Goal: Task Accomplishment & Management: Use online tool/utility

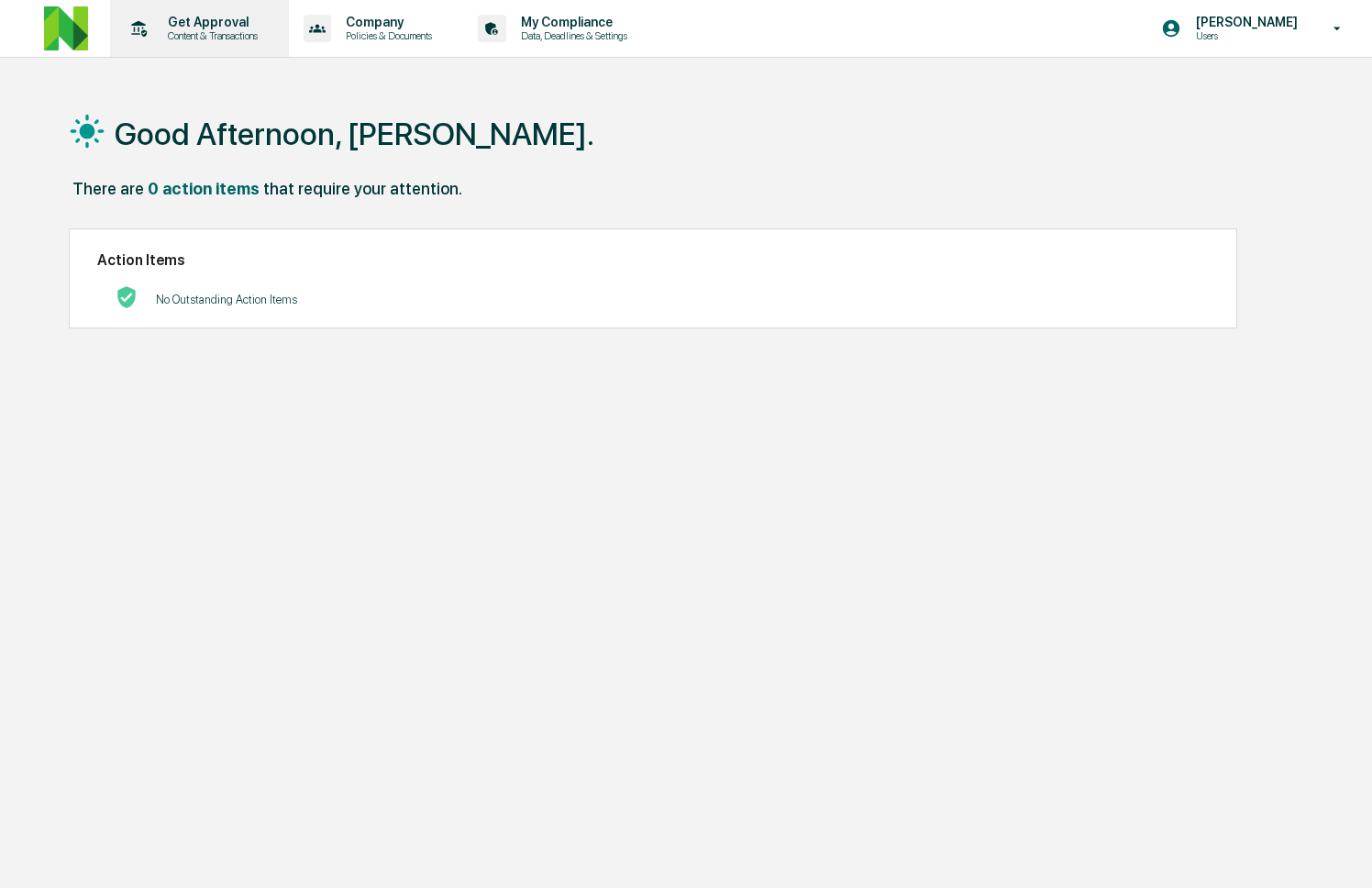
click at [216, 30] on p "Content & Transactions" at bounding box center [209, 36] width 113 height 13
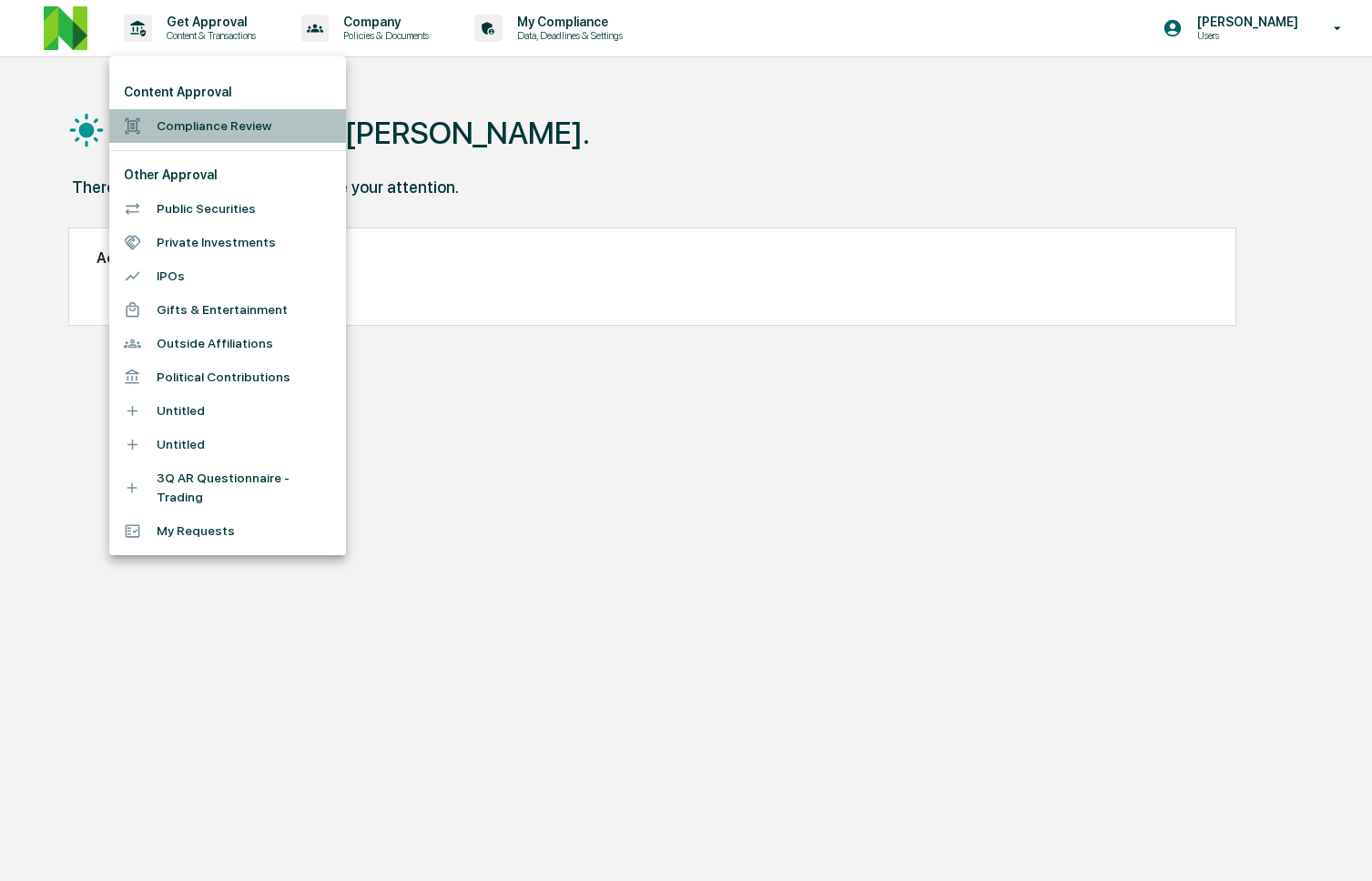
click at [212, 117] on li "Compliance Review" at bounding box center [227, 125] width 236 height 34
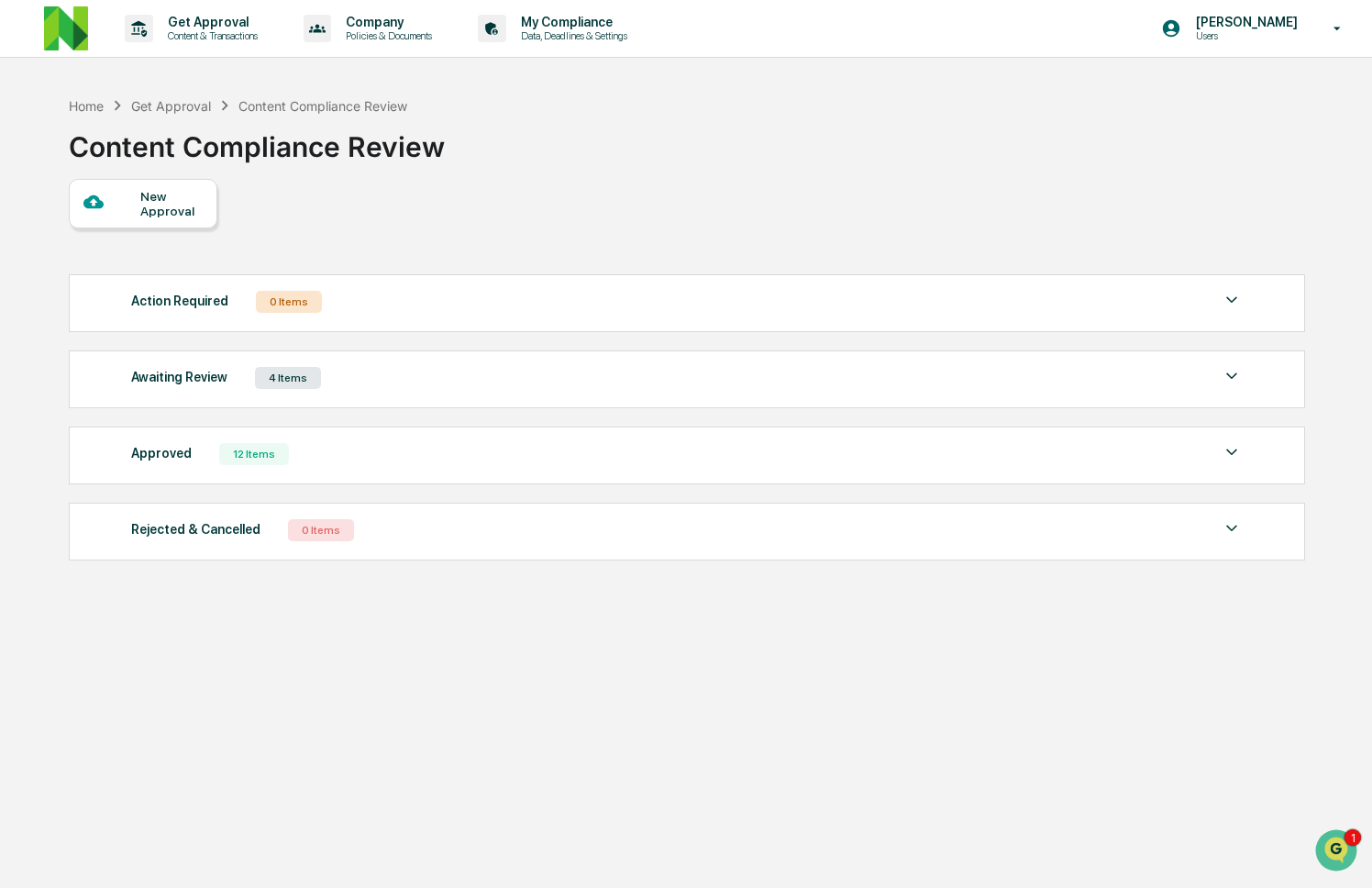
click at [347, 383] on div "Awaiting Review 4 Items" at bounding box center [686, 378] width 1111 height 26
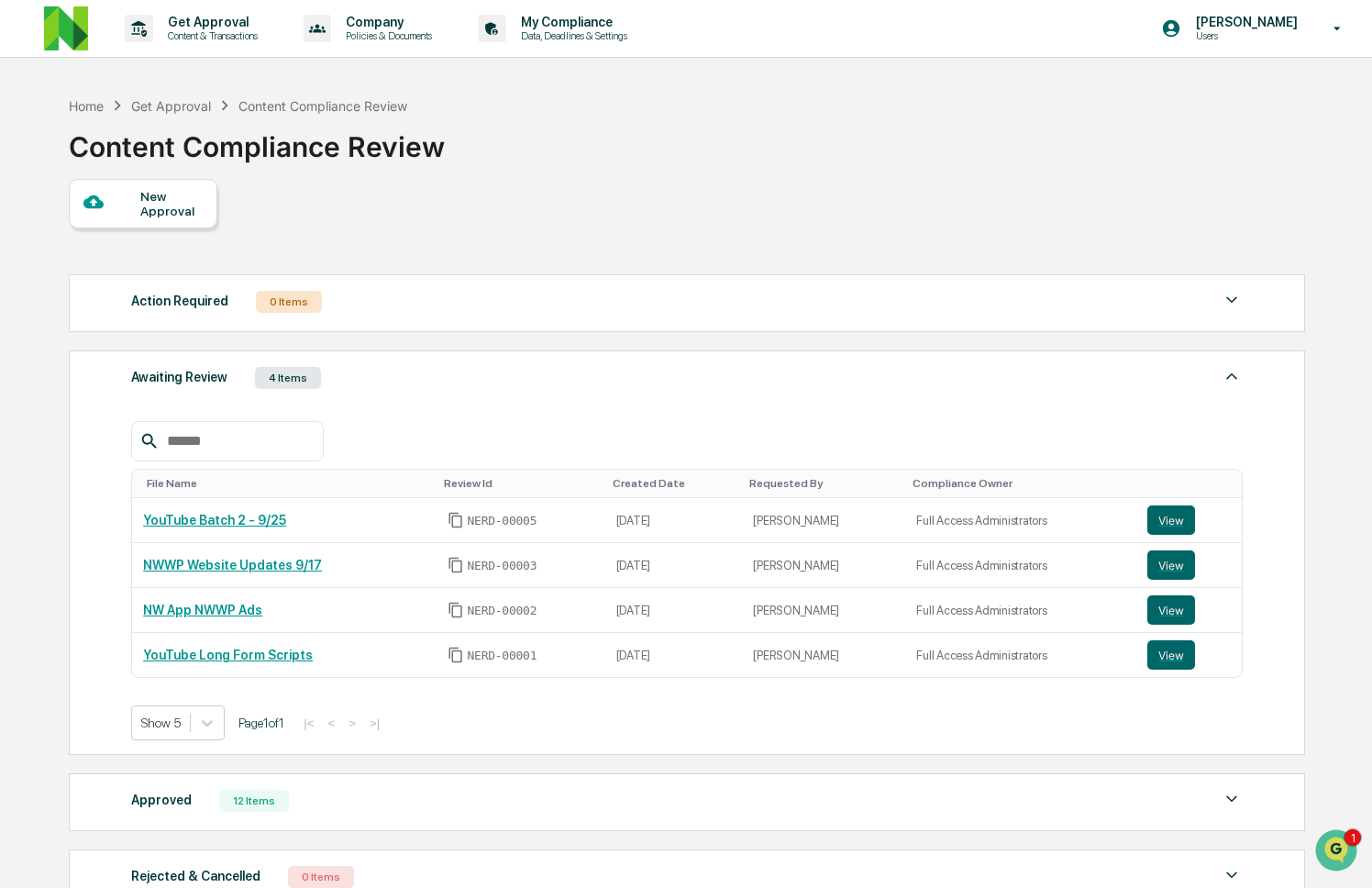
click at [369, 298] on div "Action Required 0 Items" at bounding box center [686, 302] width 1111 height 26
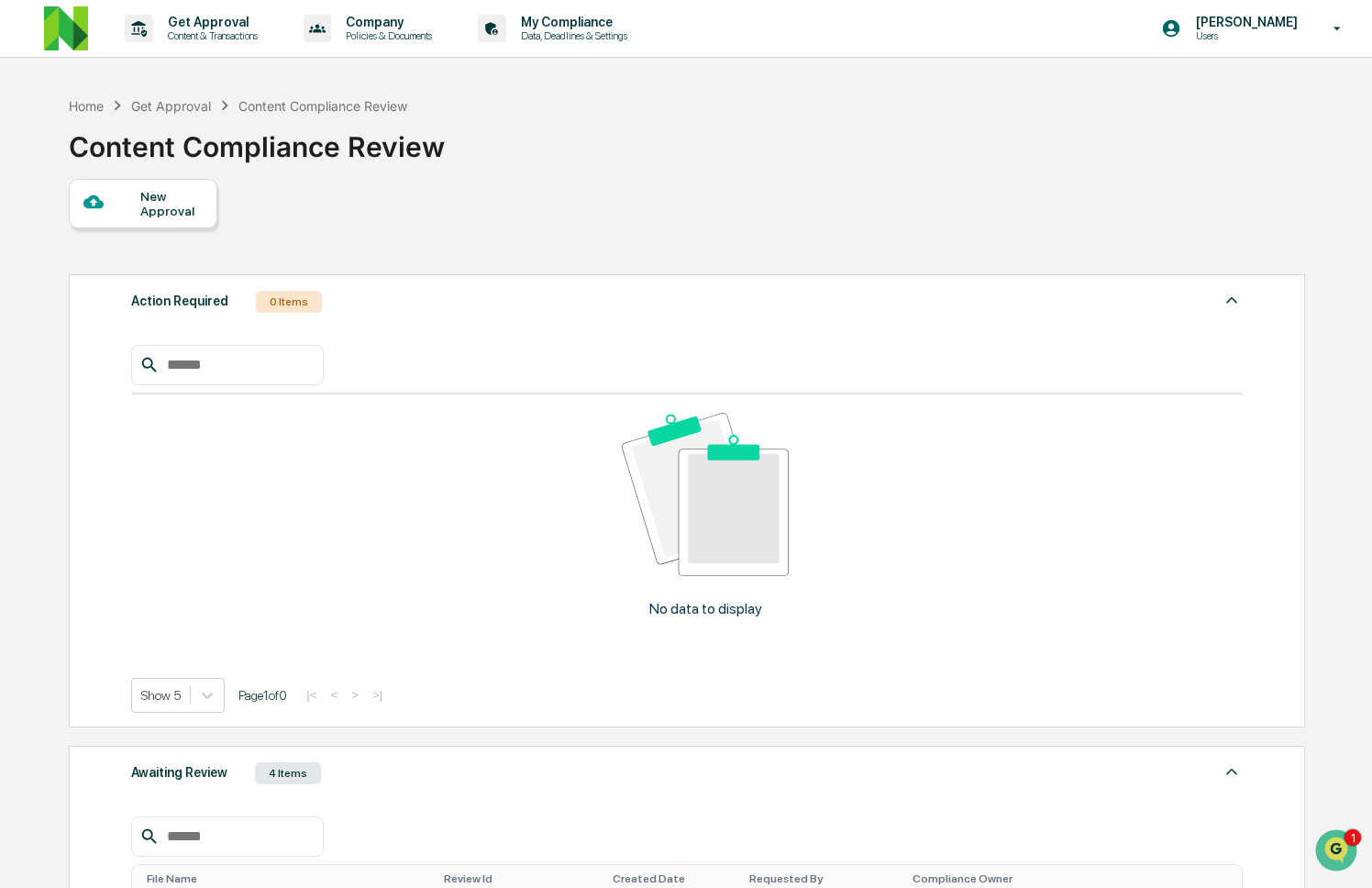
click at [369, 298] on div "Action Required 0 Items" at bounding box center [686, 302] width 1111 height 26
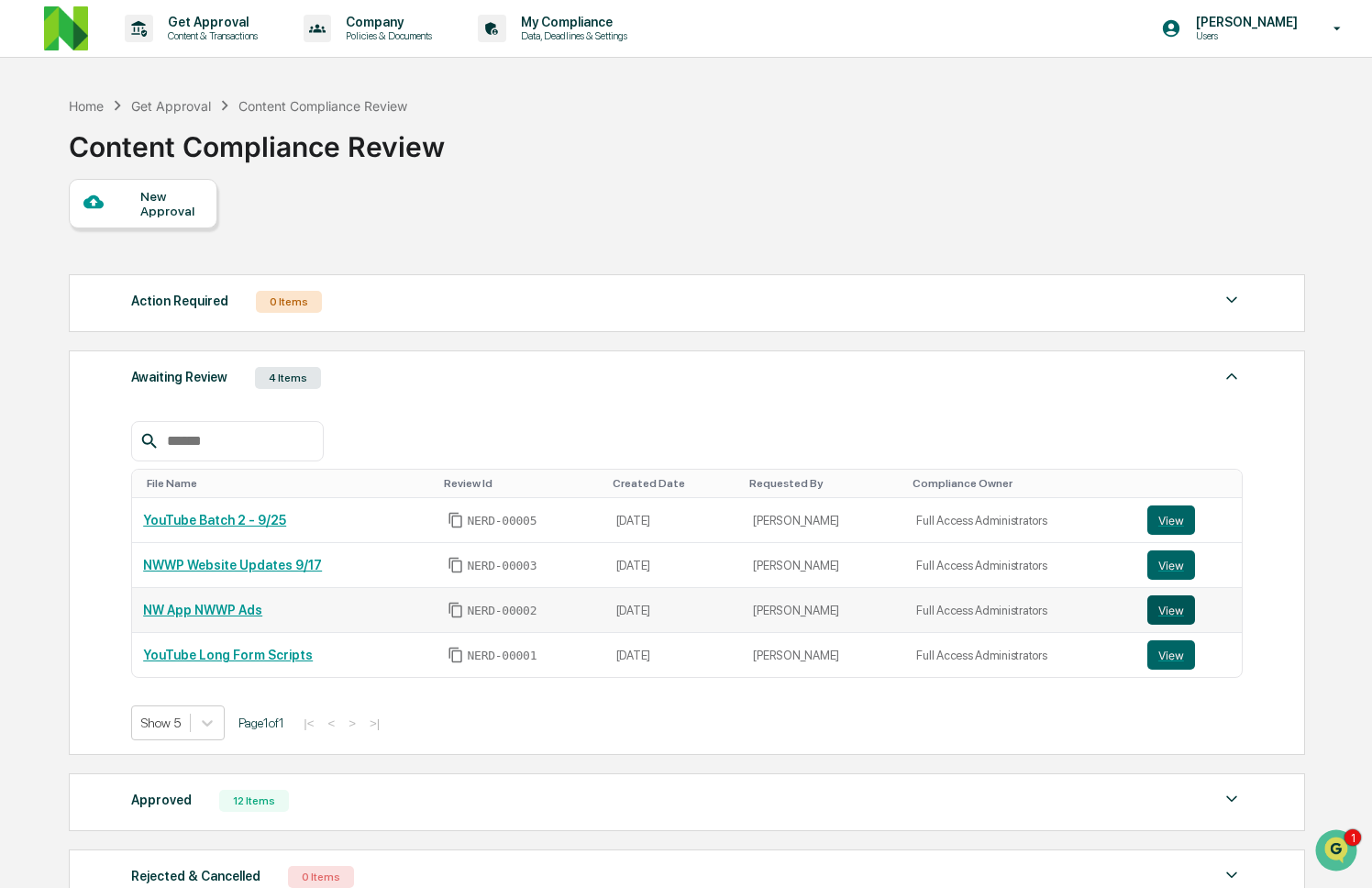
click at [1161, 622] on button "View" at bounding box center [1171, 610] width 48 height 30
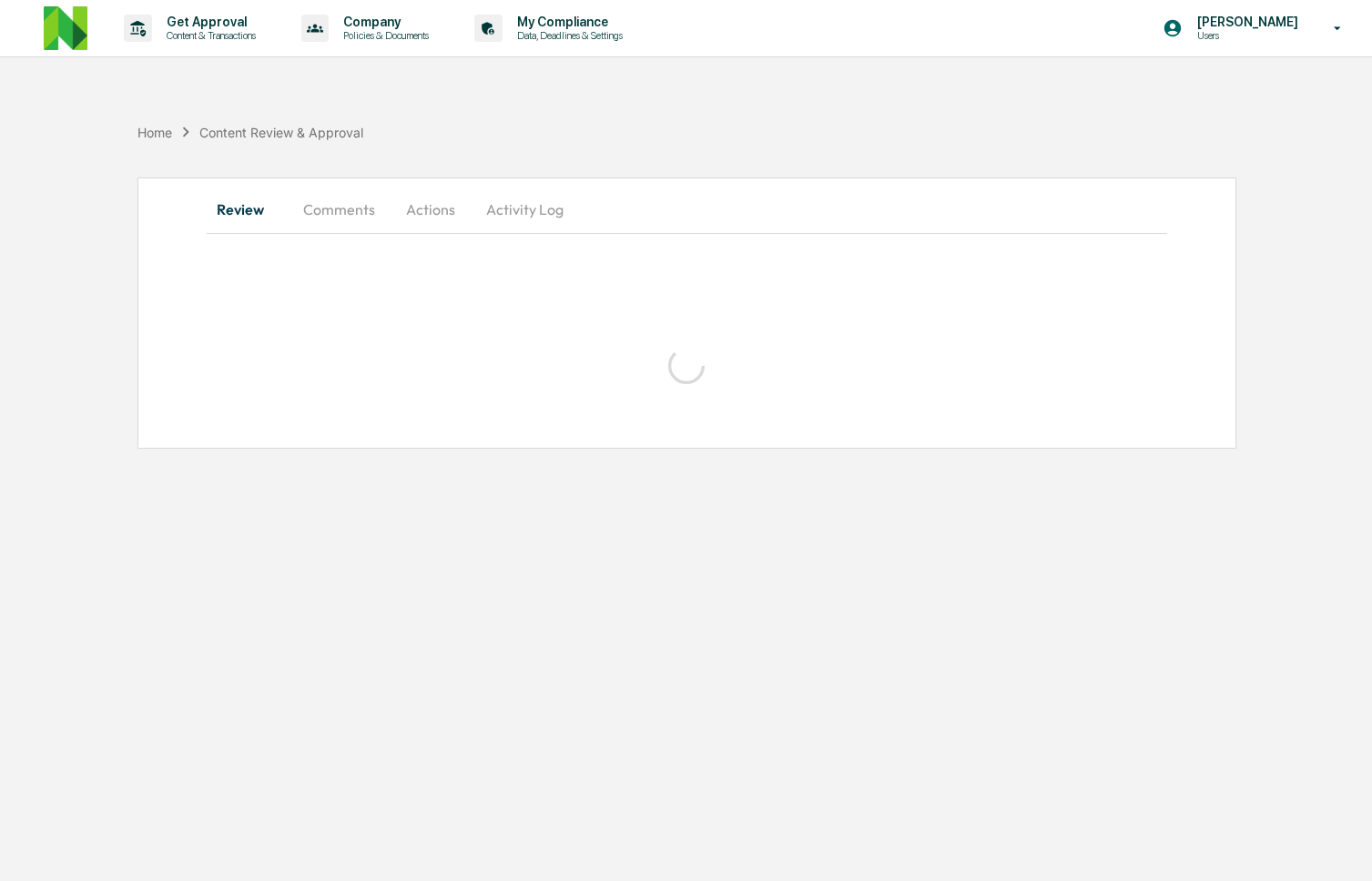
click at [332, 205] on button "Comments" at bounding box center [339, 210] width 101 height 44
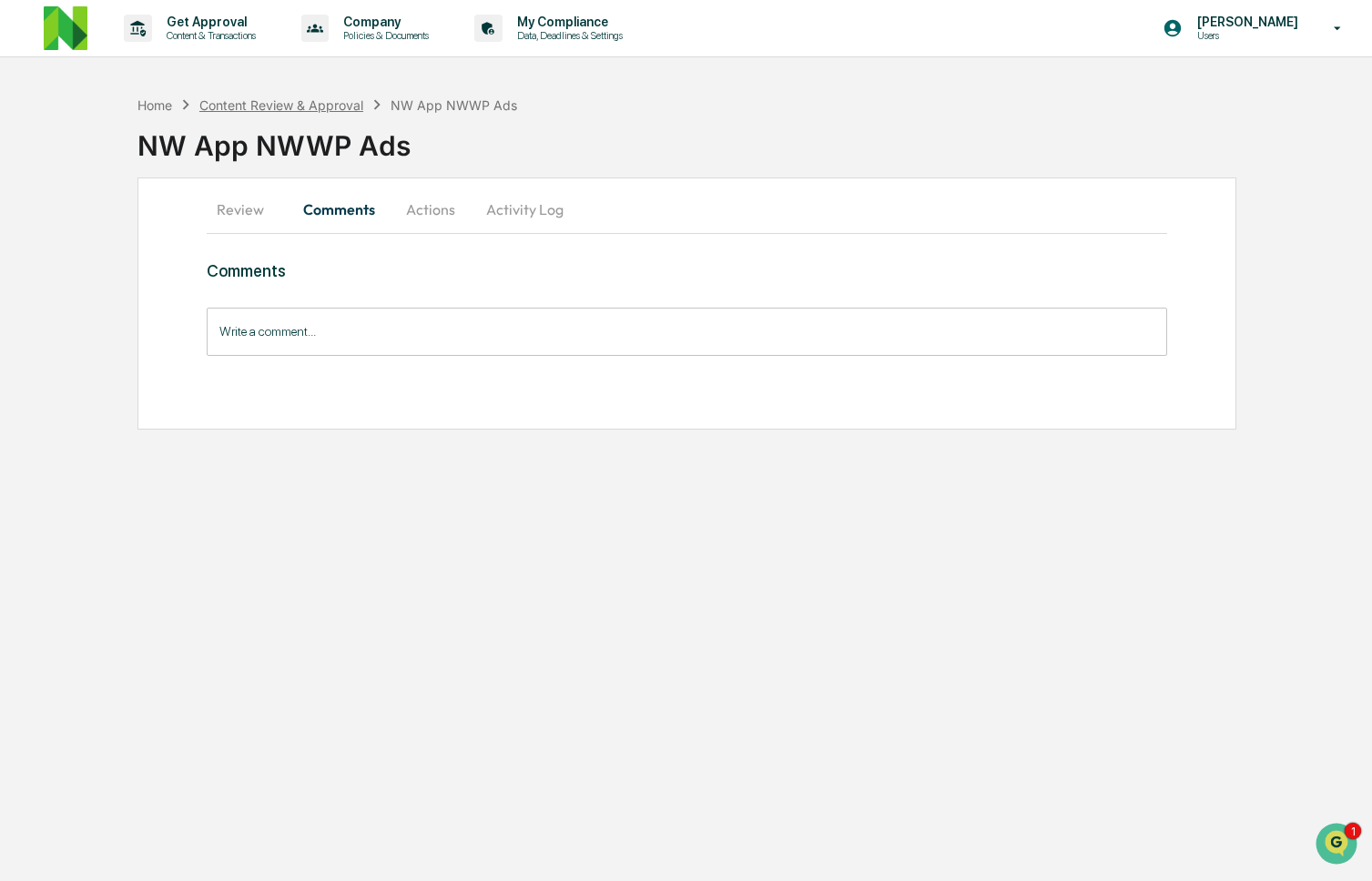
click at [293, 110] on div "Content Review & Approval" at bounding box center [281, 104] width 164 height 16
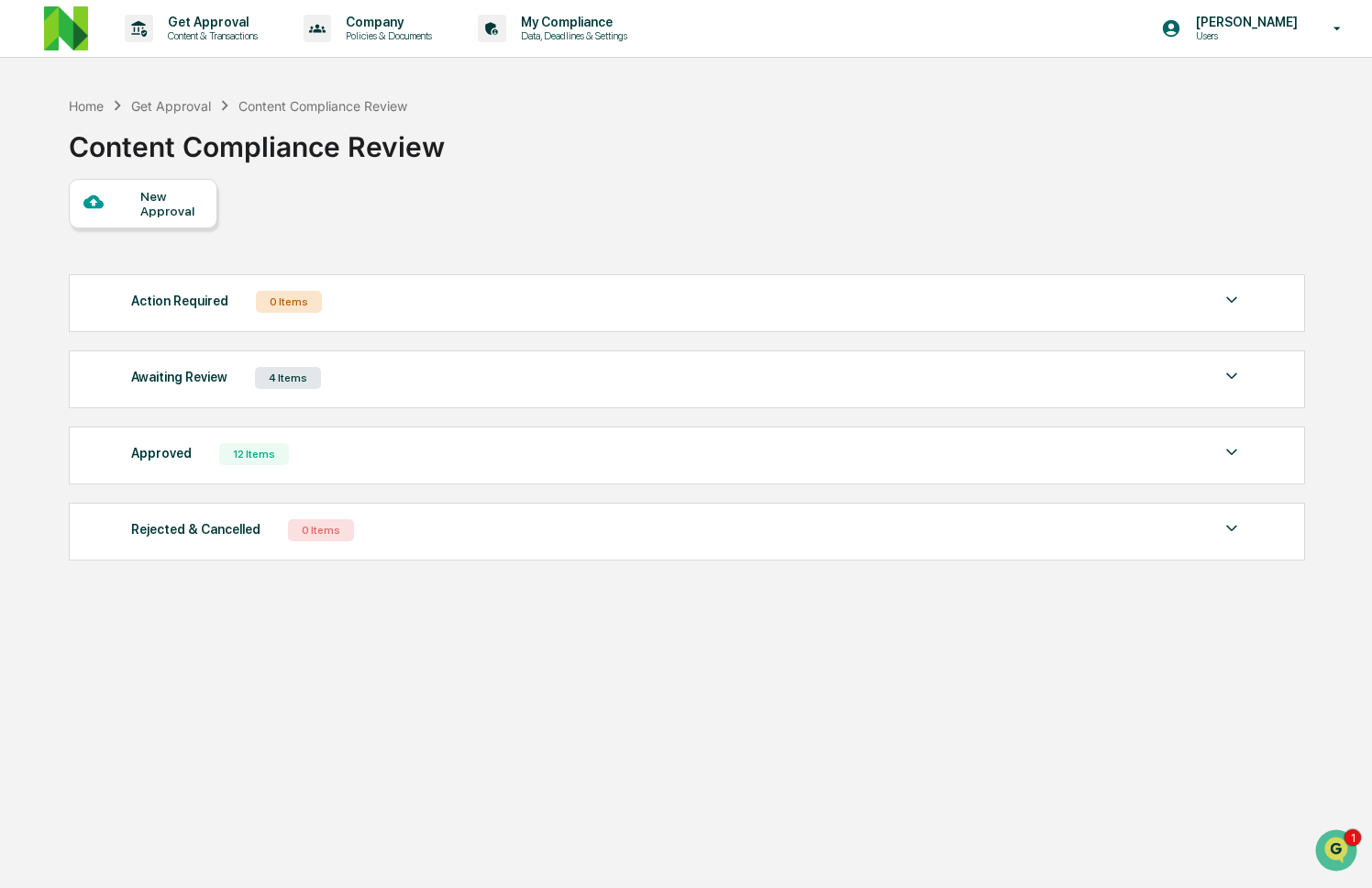
click at [246, 465] on div "12 Items" at bounding box center [255, 454] width 70 height 22
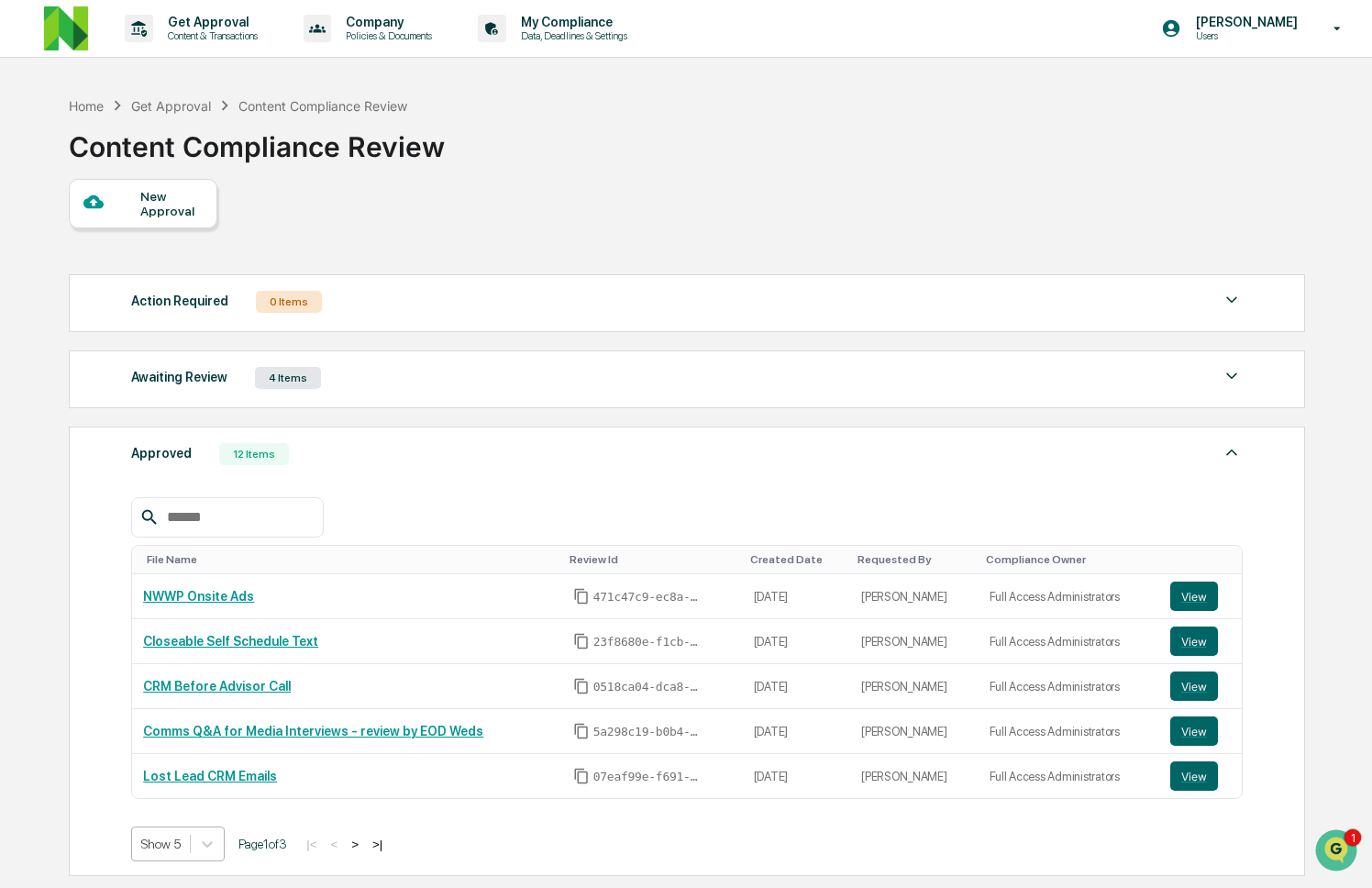
click at [176, 851] on body "Get Approval Content & Transactions Company Policies & Documents My Compliance …" at bounding box center [686, 543] width 1372 height 1086
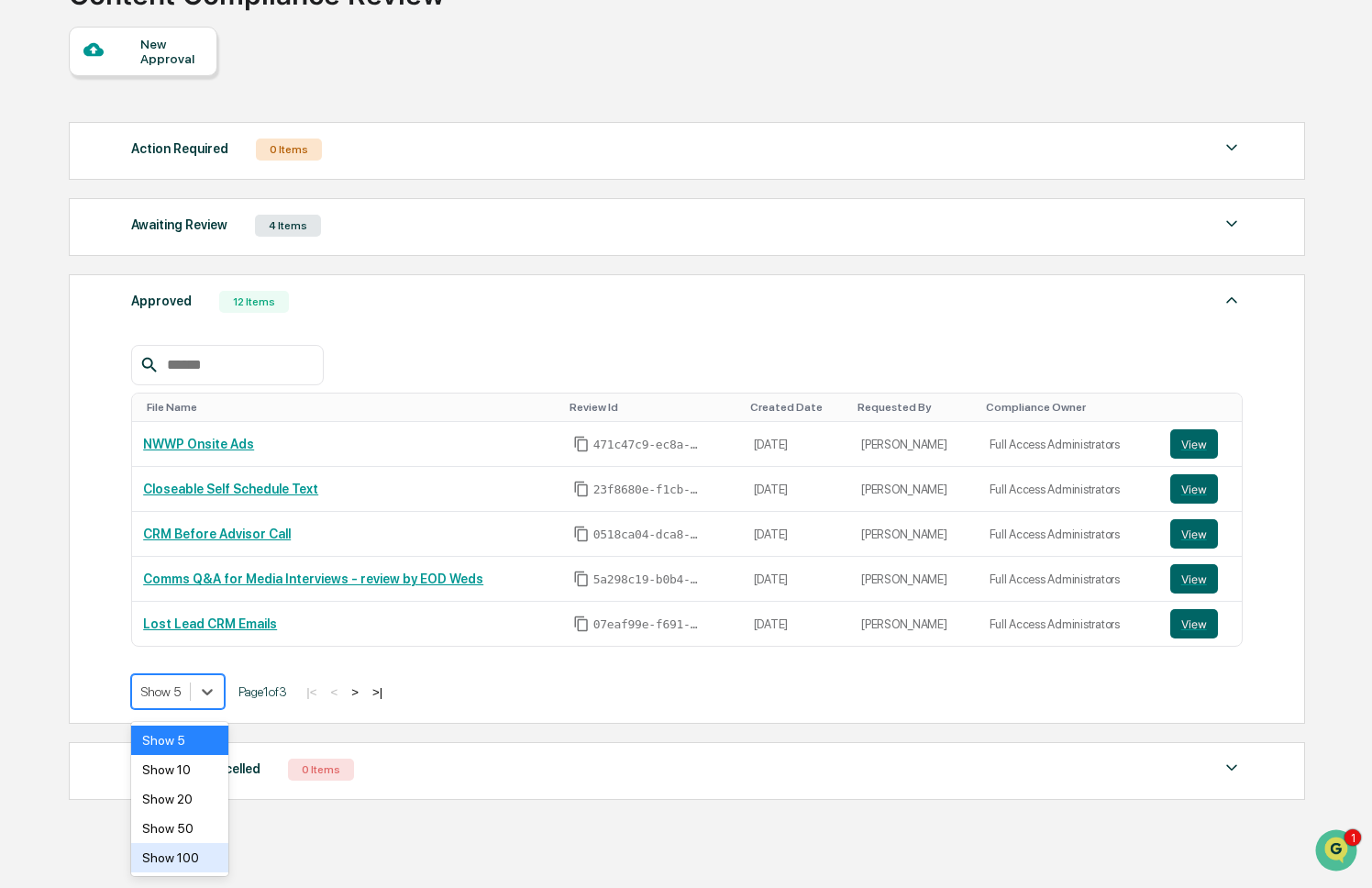
click at [161, 871] on div "Show 100" at bounding box center [179, 858] width 97 height 30
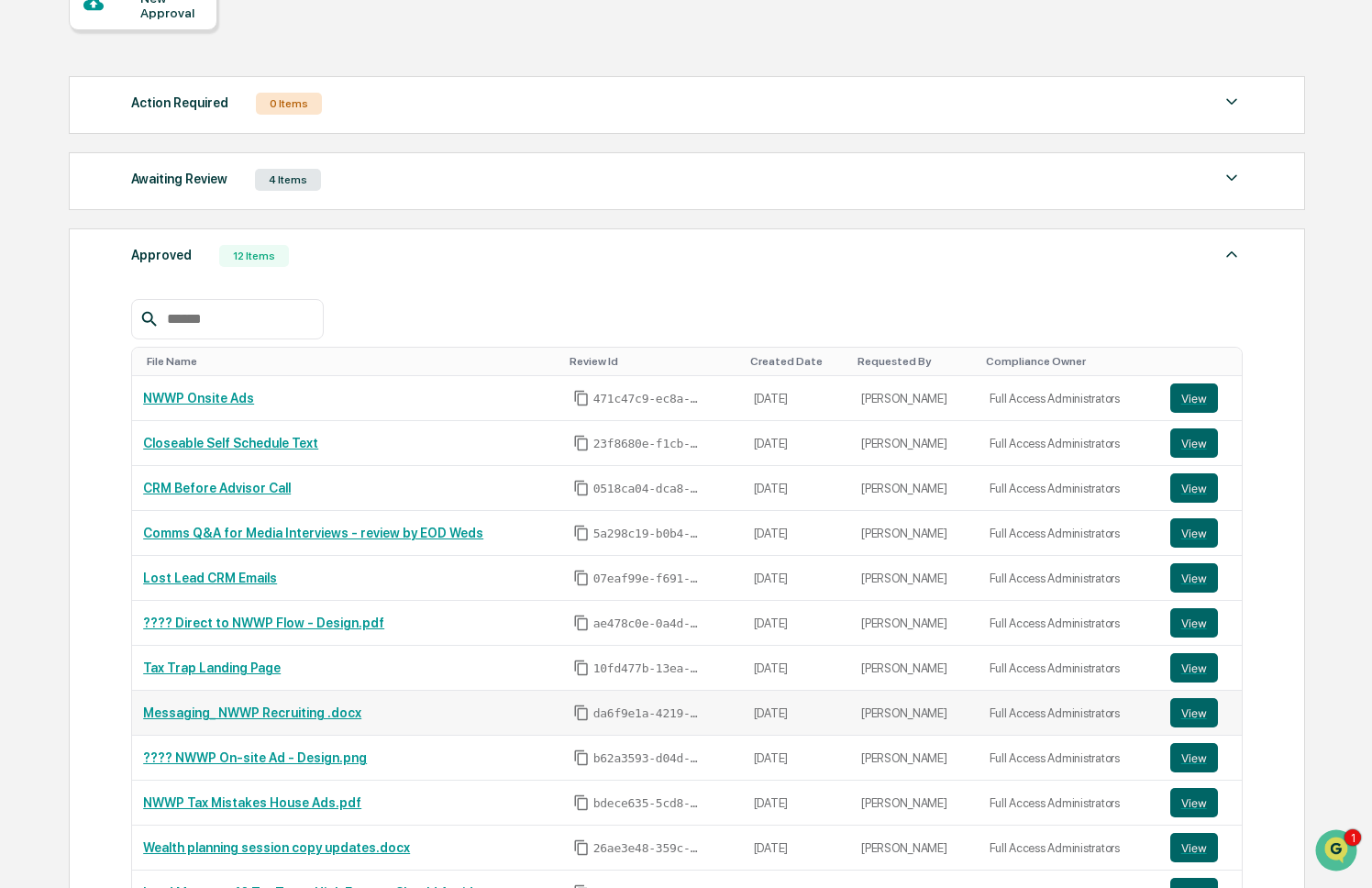
scroll to position [394, 0]
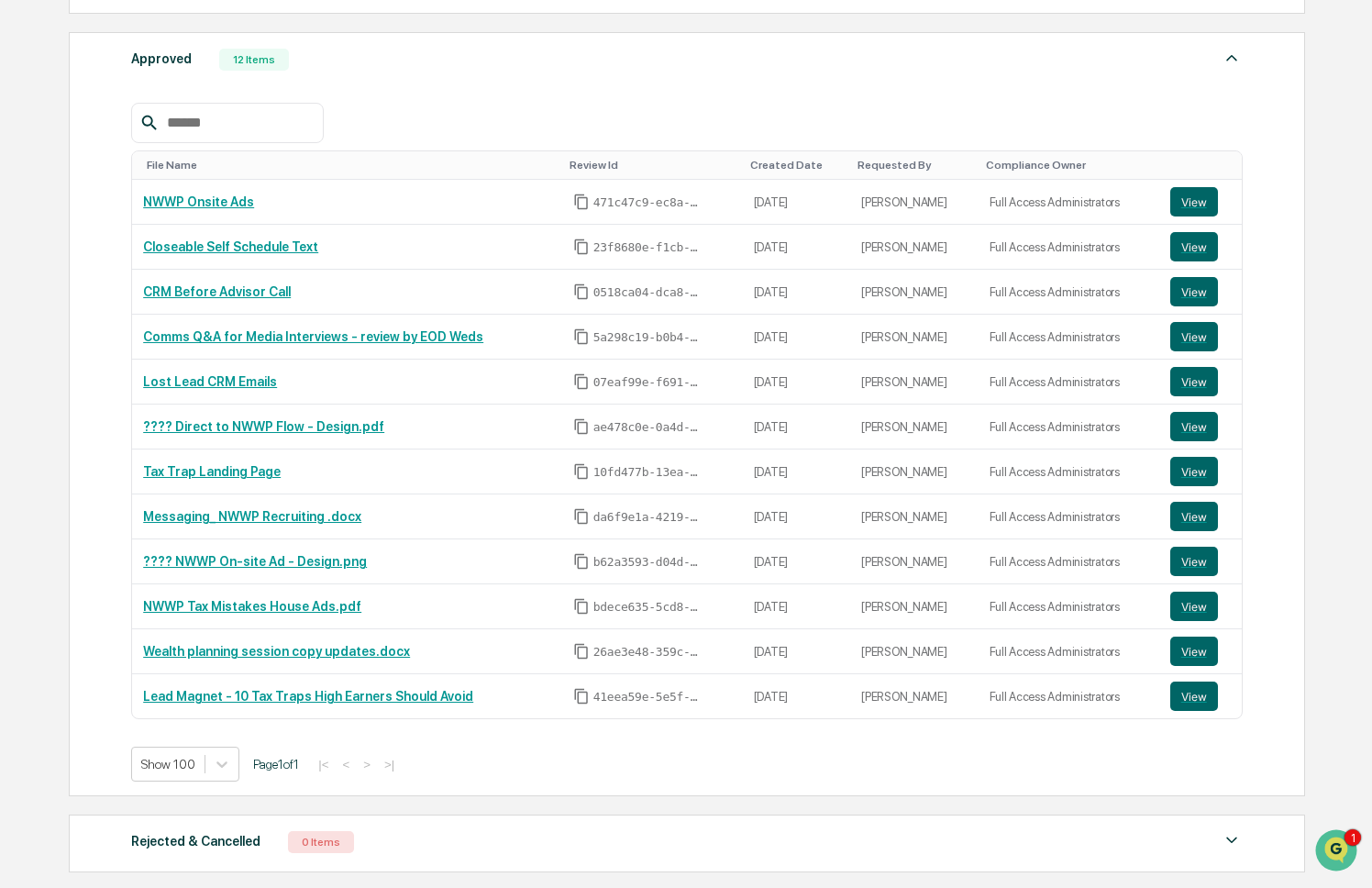
click at [69, 414] on div "Approved 12 Items File Name Review Id Created Date Requested By Compliance Owne…" at bounding box center [687, 414] width 1236 height 764
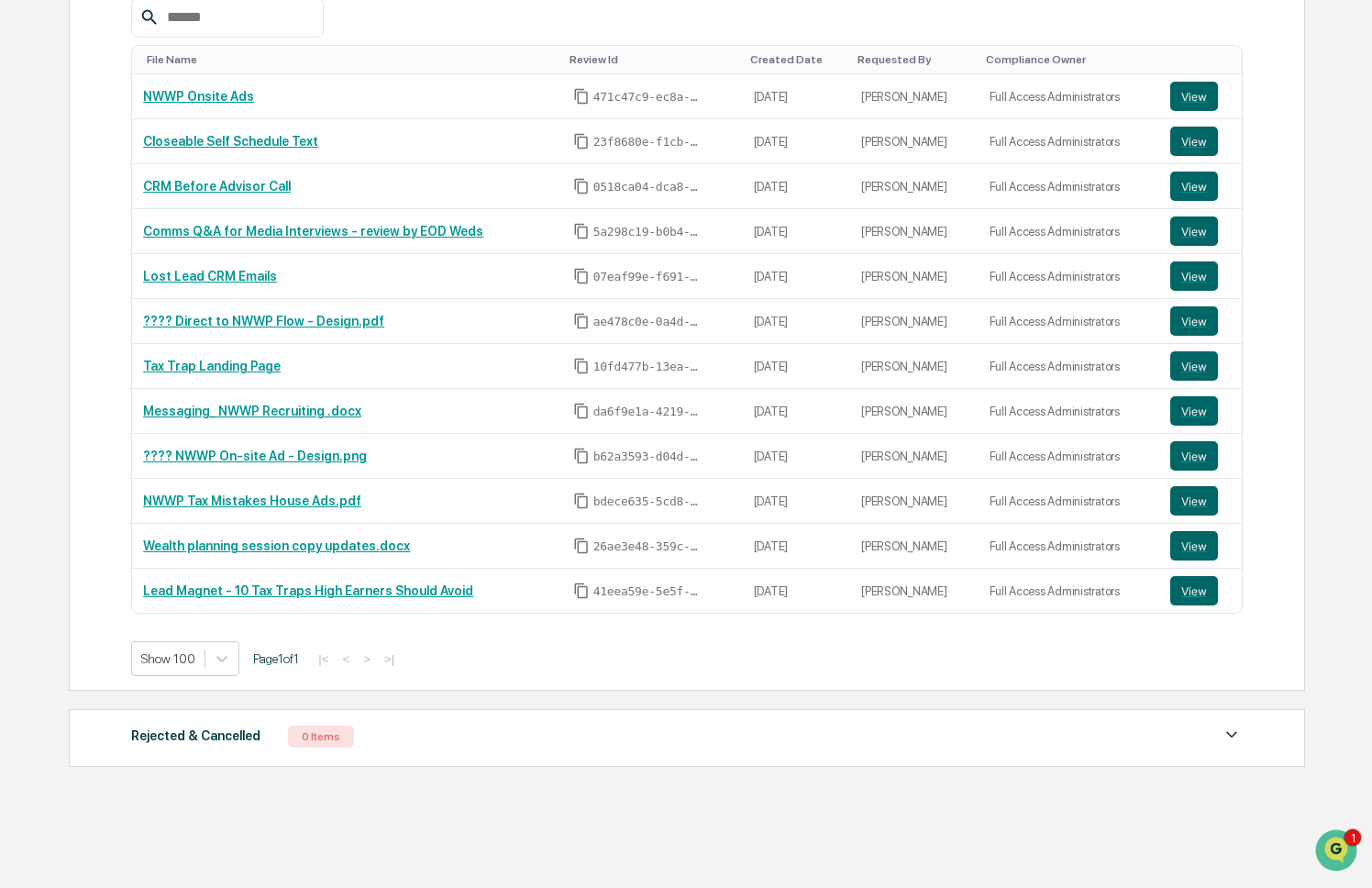
scroll to position [518, 0]
